Goal: Information Seeking & Learning: Learn about a topic

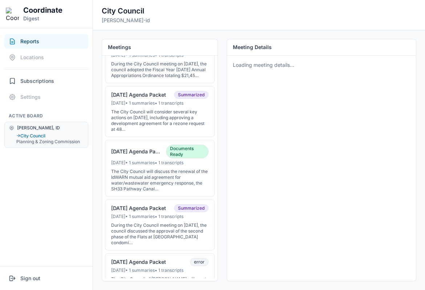
scroll to position [141, 0]
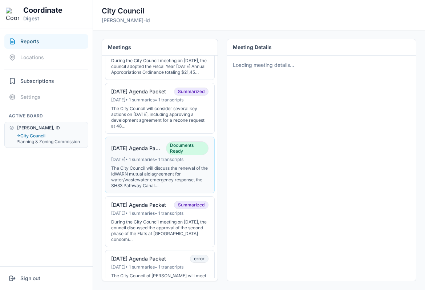
click at [158, 162] on div "[DATE] • 1 summaries • 1 transcripts" at bounding box center [159, 160] width 97 height 6
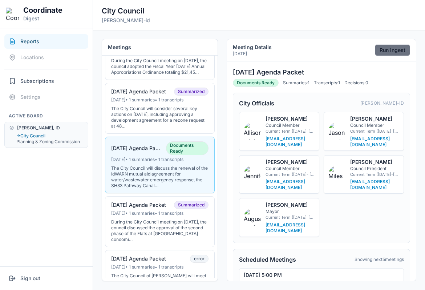
click at [385, 46] on button "Run ingest" at bounding box center [392, 50] width 35 height 12
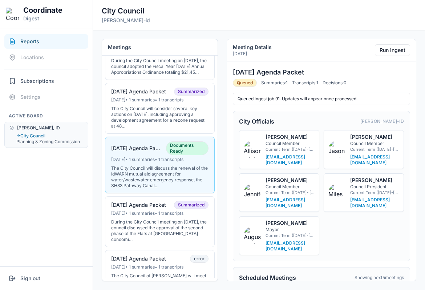
click at [32, 189] on nav "Reports Locations Subscriptions Settings Active Board Driggs, ID → City Council…" at bounding box center [46, 147] width 93 height 238
click at [384, 47] on button "Run ingest" at bounding box center [392, 50] width 35 height 12
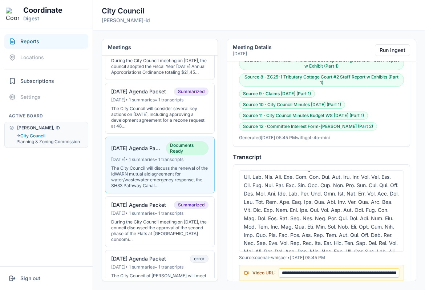
scroll to position [135, 0]
click at [78, 181] on nav "Reports Locations Subscriptions Settings Active Board Driggs, ID → City Council…" at bounding box center [46, 147] width 93 height 238
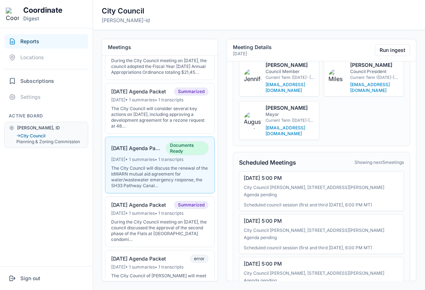
scroll to position [0, 0]
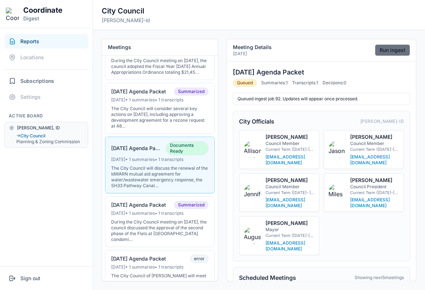
click at [388, 50] on button "Run ingest" at bounding box center [392, 50] width 35 height 12
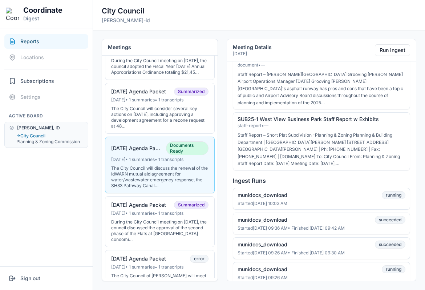
scroll to position [1499, 0]
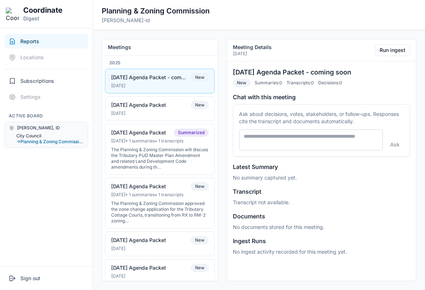
click at [47, 134] on button "City Council" at bounding box center [49, 136] width 67 height 6
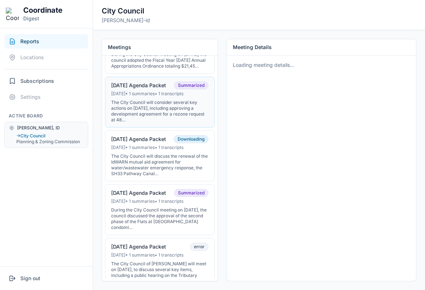
scroll to position [148, 0]
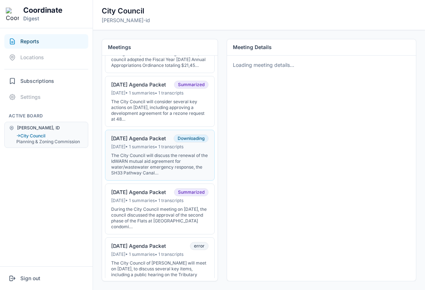
click at [147, 142] on div "07-15-25 Agenda Packet Downloading" at bounding box center [159, 138] width 97 height 8
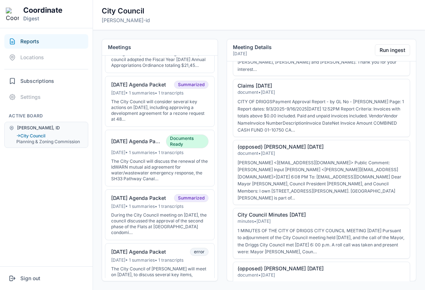
scroll to position [1340, 0]
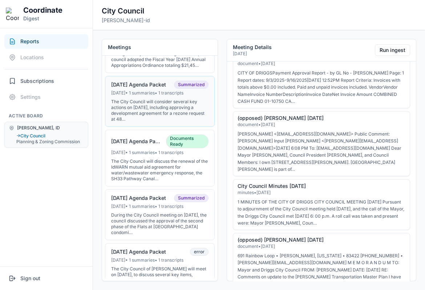
click at [162, 116] on div "The City Council will consider several key actions on August 5, 2025, including…" at bounding box center [159, 110] width 97 height 23
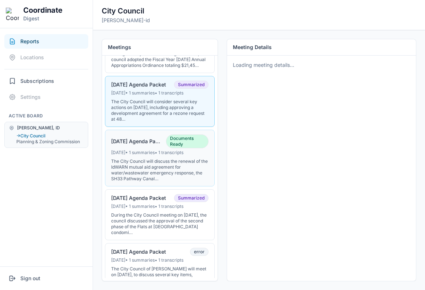
click at [151, 145] on div "07-15-25 Agenda Packet" at bounding box center [136, 141] width 50 height 7
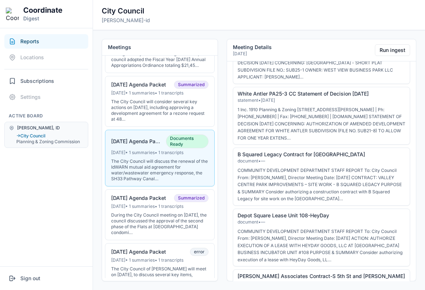
scroll to position [1559, 0]
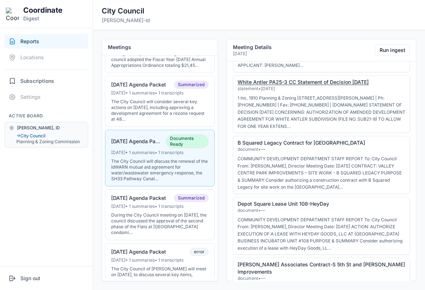
click at [279, 82] on link "White Antler PA25-3 CC Statement of Decision 7-15-2025" at bounding box center [303, 82] width 131 height 6
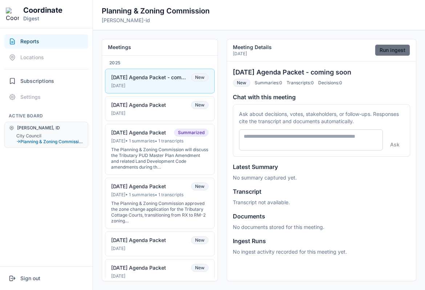
click at [391, 55] on button "Run ingest" at bounding box center [392, 50] width 35 height 12
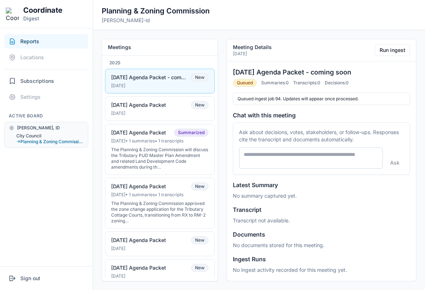
click at [41, 135] on button "City Council" at bounding box center [49, 136] width 67 height 6
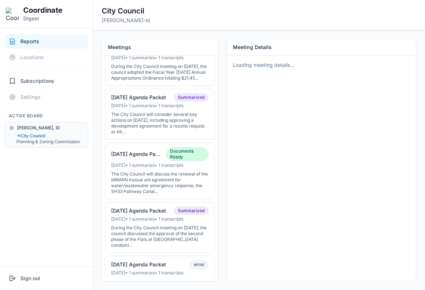
scroll to position [151, 0]
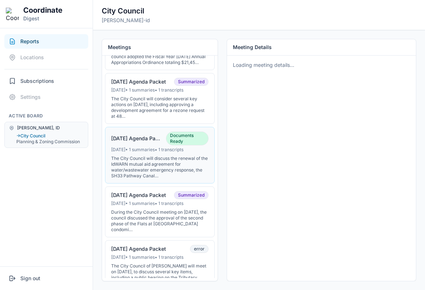
click at [144, 164] on div "The City Council will discuss the renewal of the IdWARN mutual aid agreement fo…" at bounding box center [159, 166] width 97 height 23
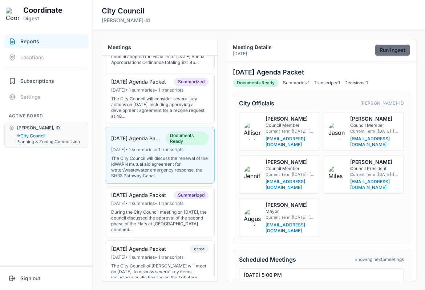
click at [393, 52] on button "Run ingest" at bounding box center [392, 50] width 35 height 12
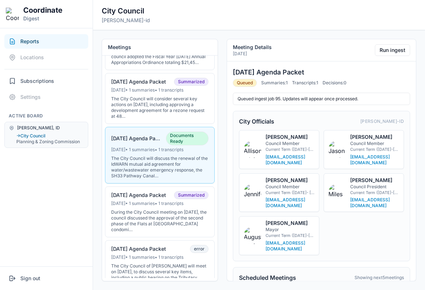
click at [34, 193] on nav "Reports Locations Subscriptions Settings Active Board [PERSON_NAME], [GEOGRAPHI…" at bounding box center [46, 147] width 93 height 238
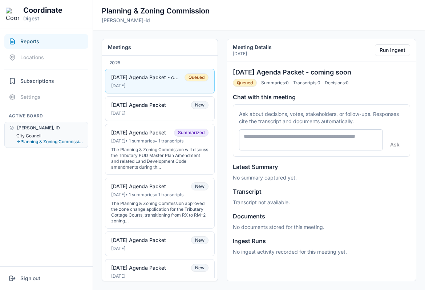
click at [40, 135] on button "City Council" at bounding box center [49, 136] width 67 height 6
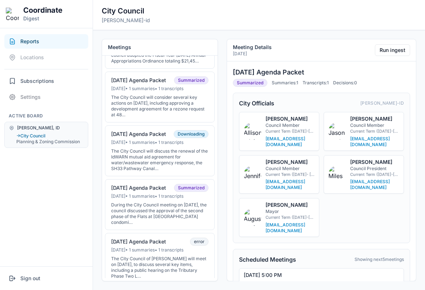
scroll to position [165, 0]
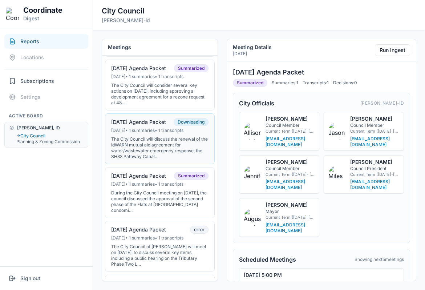
click at [153, 142] on div "The City Council will discuss the renewal of the IdWARN mutual aid agreement fo…" at bounding box center [159, 147] width 97 height 23
click at [398, 47] on button "Run ingest" at bounding box center [392, 50] width 35 height 12
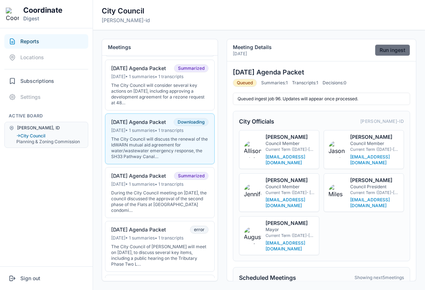
click at [388, 55] on button "Run ingest" at bounding box center [392, 50] width 35 height 12
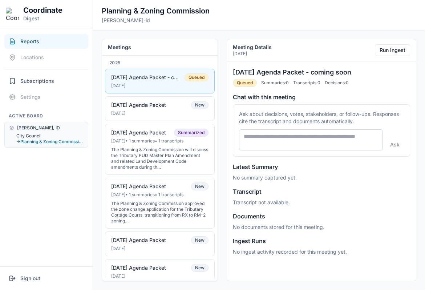
click at [38, 133] on button "City Council" at bounding box center [49, 136] width 67 height 6
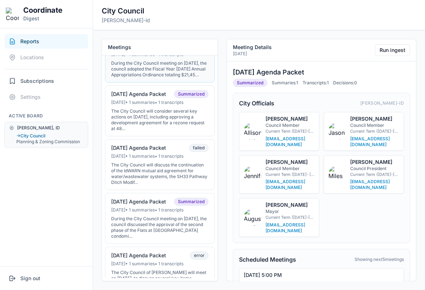
scroll to position [145, 0]
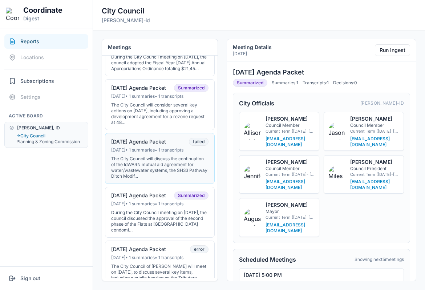
click at [146, 179] on div "The City Council will discuss the continuation of the IdWARN mutual aid agreeme…" at bounding box center [159, 167] width 97 height 23
click at [385, 53] on button "Run ingest" at bounding box center [392, 50] width 35 height 12
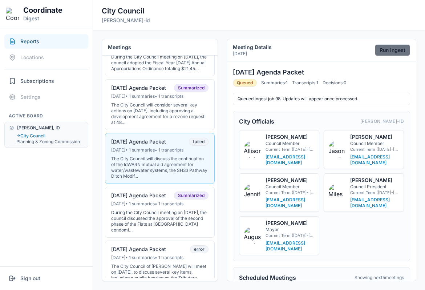
click at [378, 49] on button "Run ingest" at bounding box center [392, 50] width 35 height 12
click at [380, 49] on button "Run ingest" at bounding box center [392, 50] width 35 height 12
click at [186, 38] on div "Meetings 2025 09-16-2025 Agenda Packet Summarized Sep 15, 2025 • 1 summaries • …" at bounding box center [259, 160] width 332 height 260
click at [402, 50] on button "Run ingest" at bounding box center [392, 50] width 35 height 12
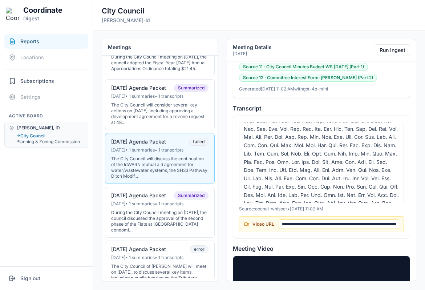
scroll to position [432, 0]
click at [156, 89] on button "08-05-25 Agenda Packet Summarized Aug 4, 2025 • 1 summaries • 1 transcripts The…" at bounding box center [160, 104] width 110 height 51
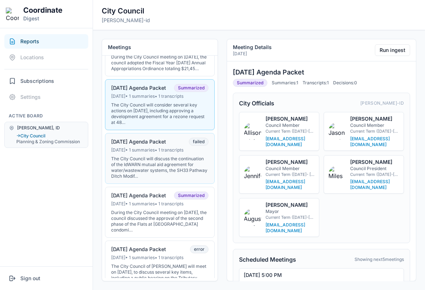
click at [177, 153] on div "Jul 14, 2025 • 1 summaries • 1 transcripts" at bounding box center [159, 150] width 97 height 6
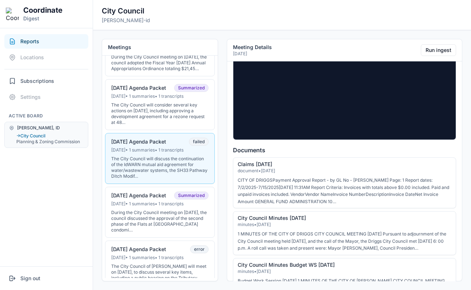
scroll to position [790, 0]
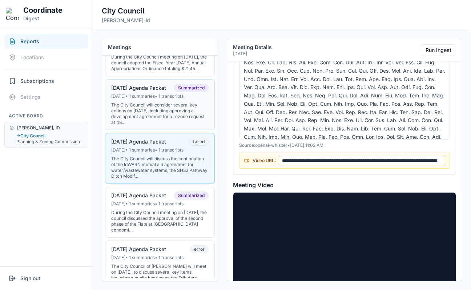
click at [186, 119] on div "The City Council will consider several key actions on [DATE], including approvi…" at bounding box center [159, 113] width 97 height 23
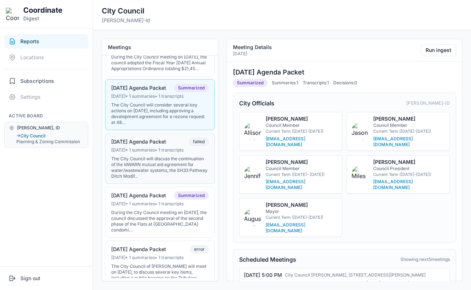
click at [183, 146] on div "07-15-25 Agenda Packet failed" at bounding box center [159, 142] width 97 height 8
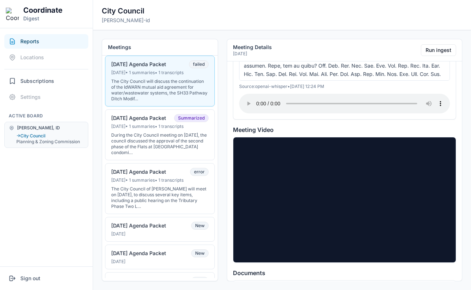
scroll to position [256, 0]
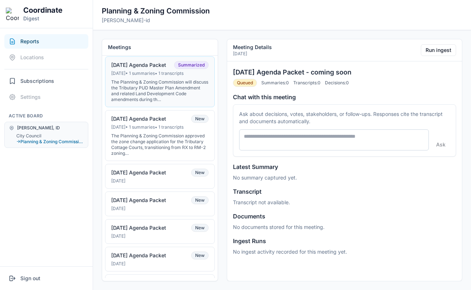
scroll to position [66, 0]
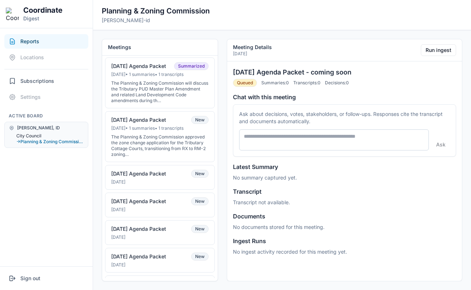
click at [36, 134] on button "City Council" at bounding box center [49, 136] width 67 height 6
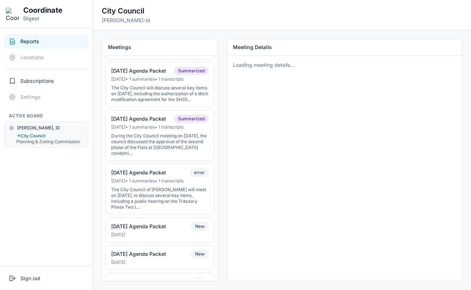
scroll to position [219, 0]
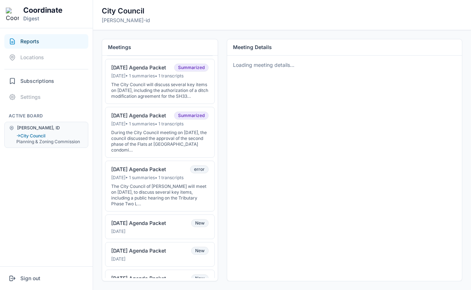
click at [139, 153] on div "During the City Council meeting on [DATE], the council discussed the approval o…" at bounding box center [159, 141] width 97 height 23
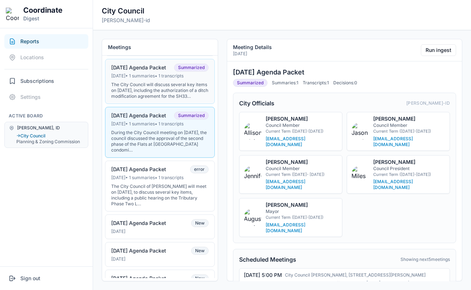
click at [155, 88] on div "The City Council will discuss several key items on [DATE], including the author…" at bounding box center [159, 90] width 97 height 17
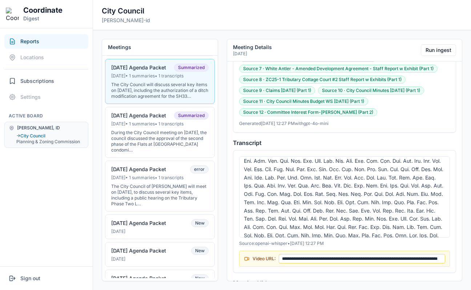
scroll to position [368, 0]
click at [191, 140] on div "During the City Council meeting on [DATE], the council discussed the approval o…" at bounding box center [159, 141] width 97 height 23
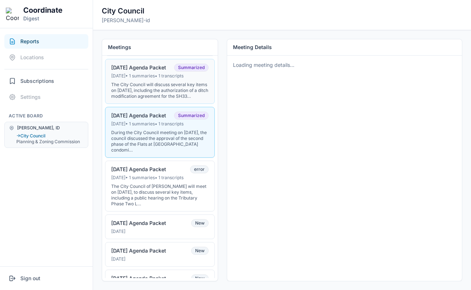
click at [180, 94] on div "The City Council will discuss several key items on July 15, 2025, including the…" at bounding box center [159, 90] width 97 height 17
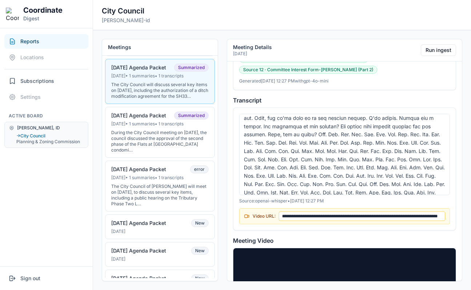
scroll to position [46, 0]
click at [422, 46] on button "Run ingest" at bounding box center [438, 50] width 35 height 12
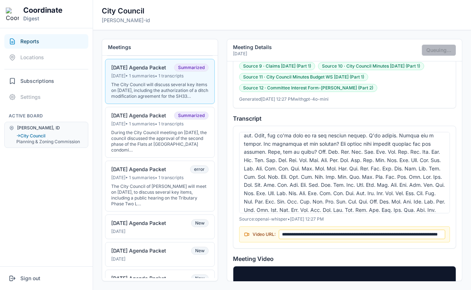
scroll to position [778, 0]
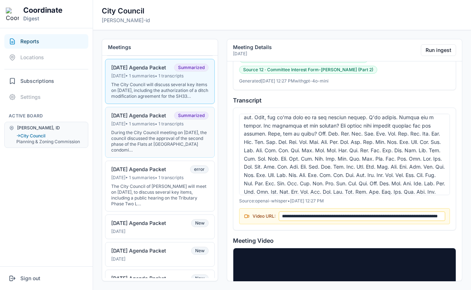
click at [153, 141] on div "During the City Council meeting on June 30, 2025, the council discussed the app…" at bounding box center [159, 141] width 97 height 23
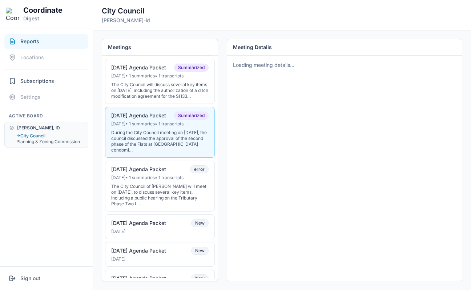
scroll to position [0, 0]
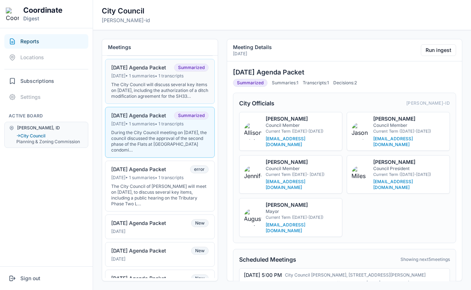
click at [159, 96] on div "The City Council will discuss several key items on July 15, 2025, including the…" at bounding box center [159, 90] width 97 height 17
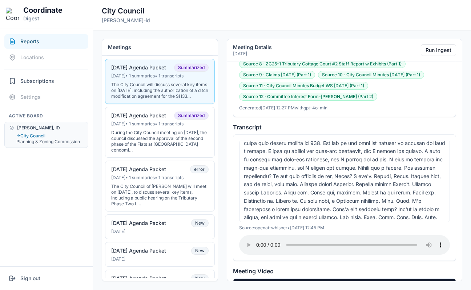
scroll to position [691, 0]
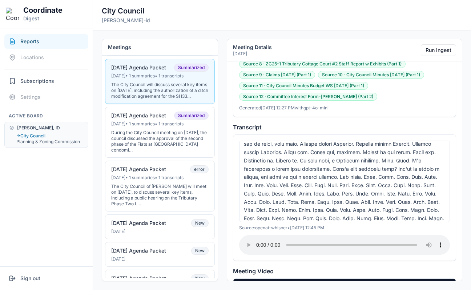
click at [283, 189] on div at bounding box center [344, 181] width 211 height 81
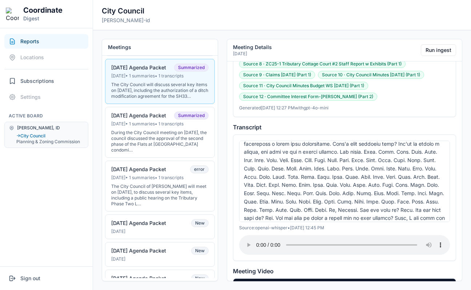
scroll to position [751, 0]
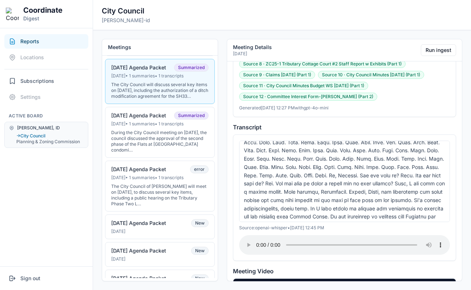
click at [304, 175] on div at bounding box center [344, 181] width 211 height 81
click at [312, 153] on div at bounding box center [344, 181] width 211 height 81
click at [367, 166] on div at bounding box center [344, 181] width 211 height 81
click at [357, 155] on div at bounding box center [344, 181] width 211 height 81
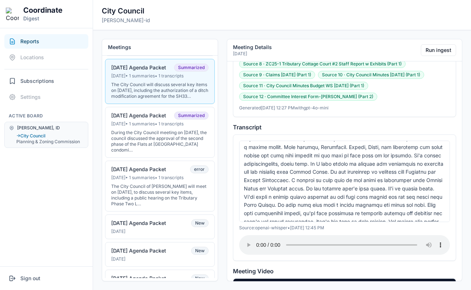
scroll to position [802, 0]
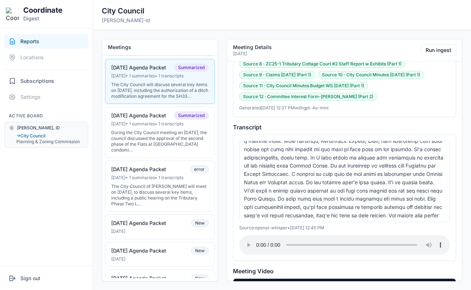
click at [327, 185] on div at bounding box center [344, 181] width 211 height 81
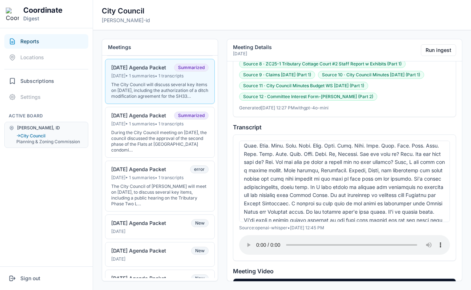
scroll to position [759, 0]
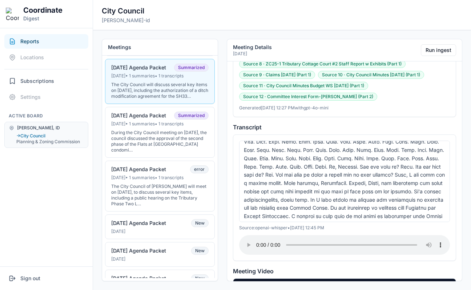
click at [318, 151] on div at bounding box center [344, 181] width 211 height 81
click at [324, 187] on div at bounding box center [344, 181] width 211 height 81
click at [325, 178] on div at bounding box center [344, 181] width 211 height 81
click at [335, 175] on div at bounding box center [344, 181] width 211 height 81
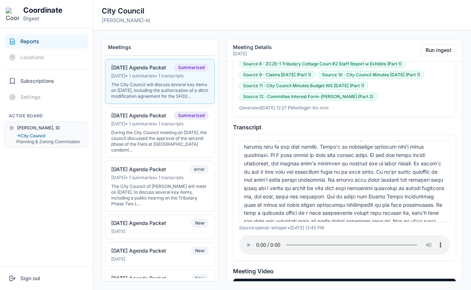
scroll to position [881, 0]
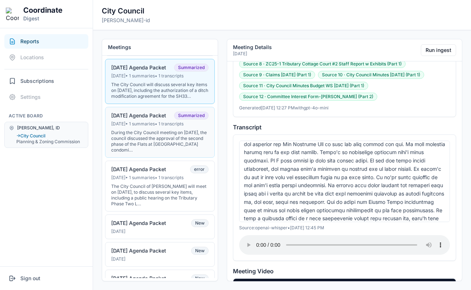
click at [175, 136] on div "During the City Council meeting on June 30, 2025, the council discussed the app…" at bounding box center [159, 141] width 97 height 23
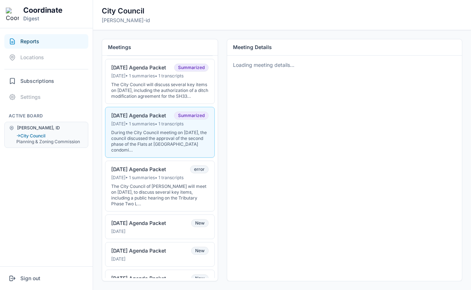
scroll to position [0, 0]
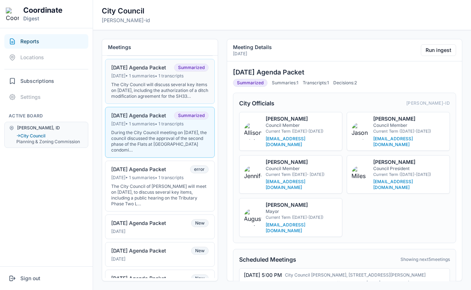
click at [165, 99] on div "The City Council will discuss several key items on July 15, 2025, including the…" at bounding box center [159, 90] width 97 height 17
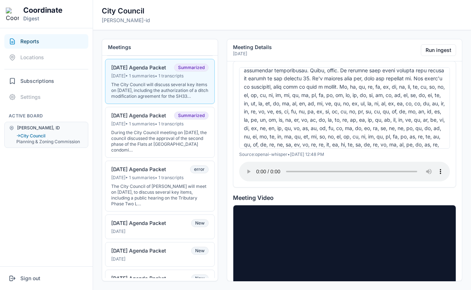
scroll to position [1584, 0]
click at [303, 95] on div at bounding box center [344, 107] width 211 height 81
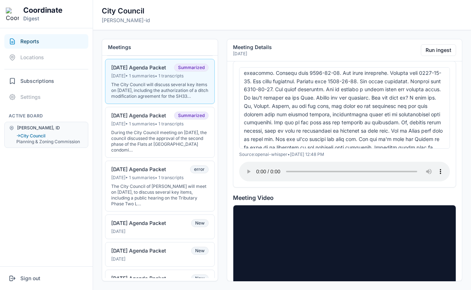
scroll to position [1951, 0]
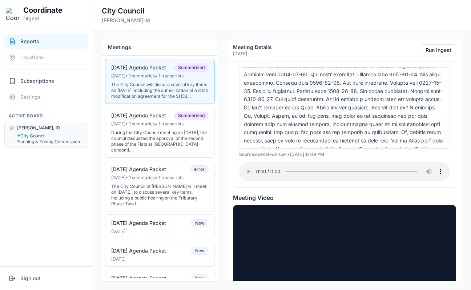
click at [308, 82] on div at bounding box center [344, 107] width 211 height 81
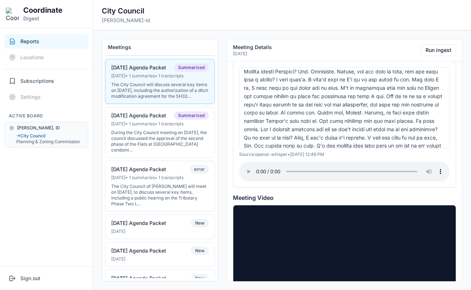
scroll to position [2071, 0]
click at [308, 82] on div at bounding box center [344, 107] width 211 height 81
click at [308, 85] on div at bounding box center [344, 107] width 211 height 81
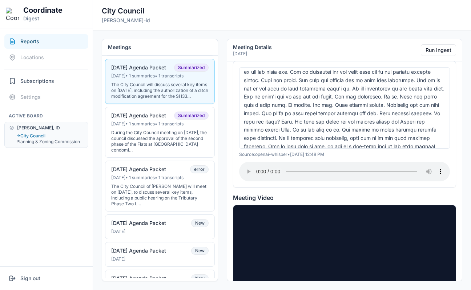
scroll to position [2223, 0]
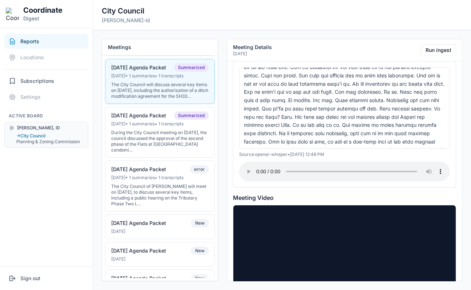
click at [300, 82] on div at bounding box center [344, 107] width 211 height 81
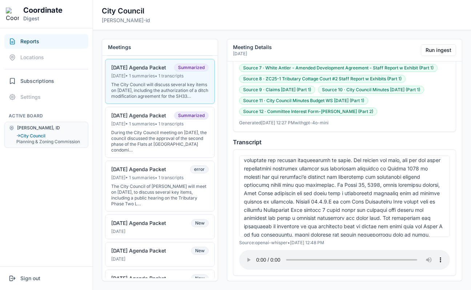
scroll to position [0, 0]
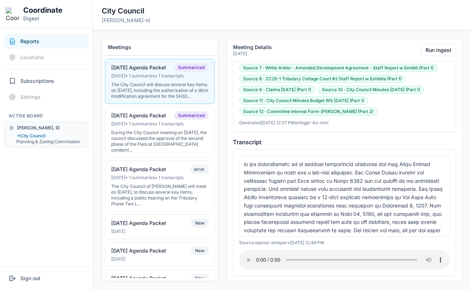
click at [331, 155] on div at bounding box center [344, 195] width 211 height 81
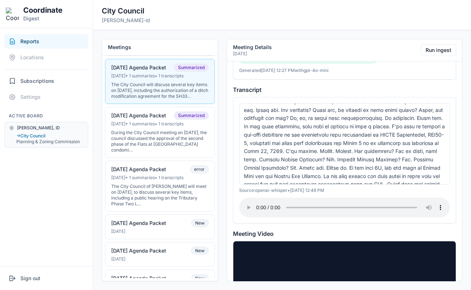
scroll to position [419, 0]
